Goal: Navigation & Orientation: Go to known website

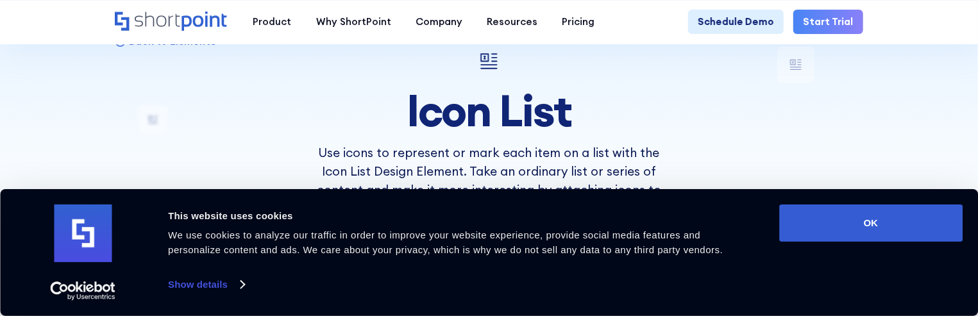
scroll to position [85, 0]
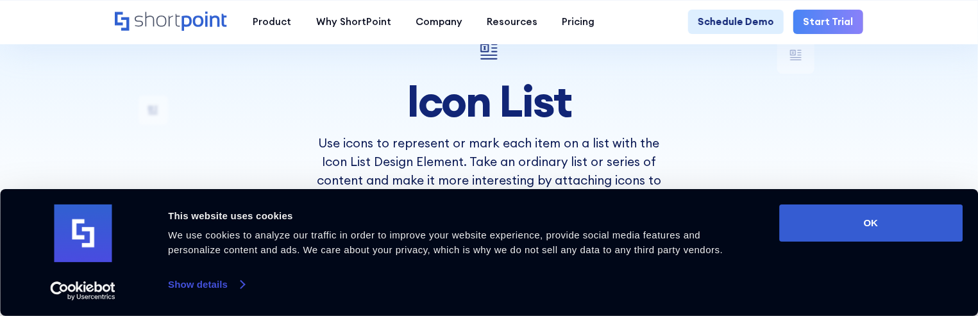
click at [191, 290] on link "Show details" at bounding box center [206, 284] width 76 height 19
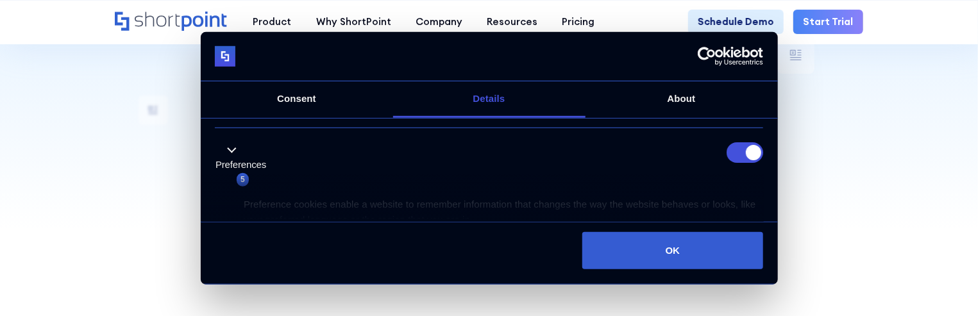
scroll to position [106, 0]
click at [735, 155] on input "Preferences" at bounding box center [745, 151] width 37 height 21
checkbox input "false"
click at [731, 163] on input "Statistics" at bounding box center [745, 159] width 37 height 21
checkbox input "false"
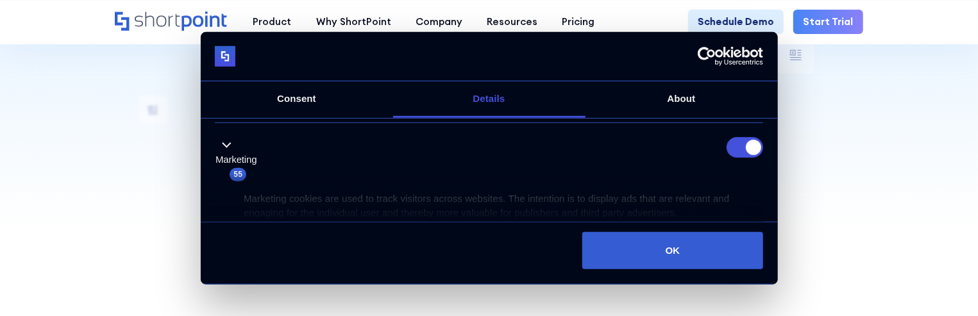
scroll to position [342, 0]
click at [732, 153] on div "Marketing 55" at bounding box center [489, 157] width 548 height 45
click at [733, 143] on input "Marketing" at bounding box center [745, 145] width 37 height 21
checkbox input "false"
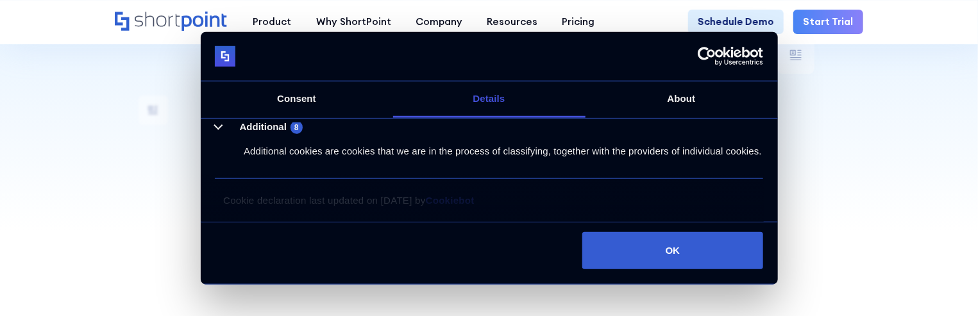
scroll to position [480, 0]
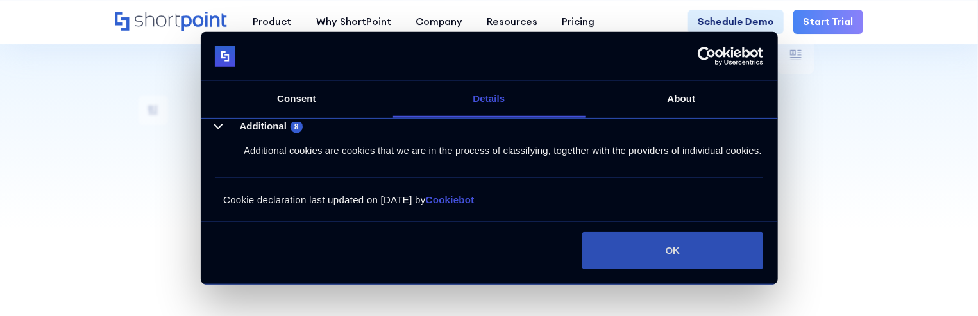
click at [665, 255] on button "OK" at bounding box center [672, 250] width 181 height 37
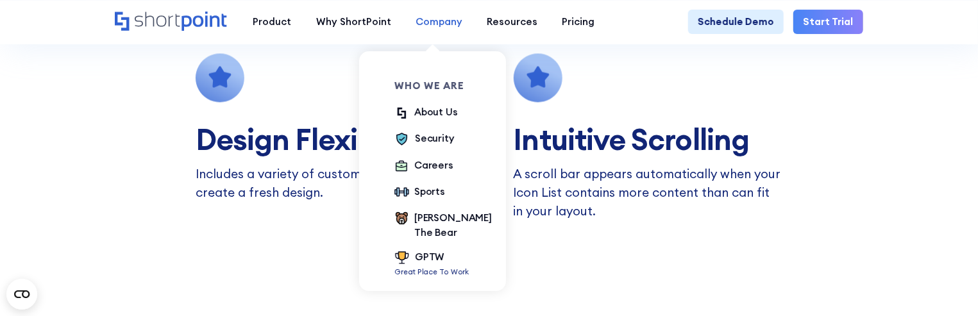
scroll to position [1197, 0]
